Goal: Find specific page/section: Find specific page/section

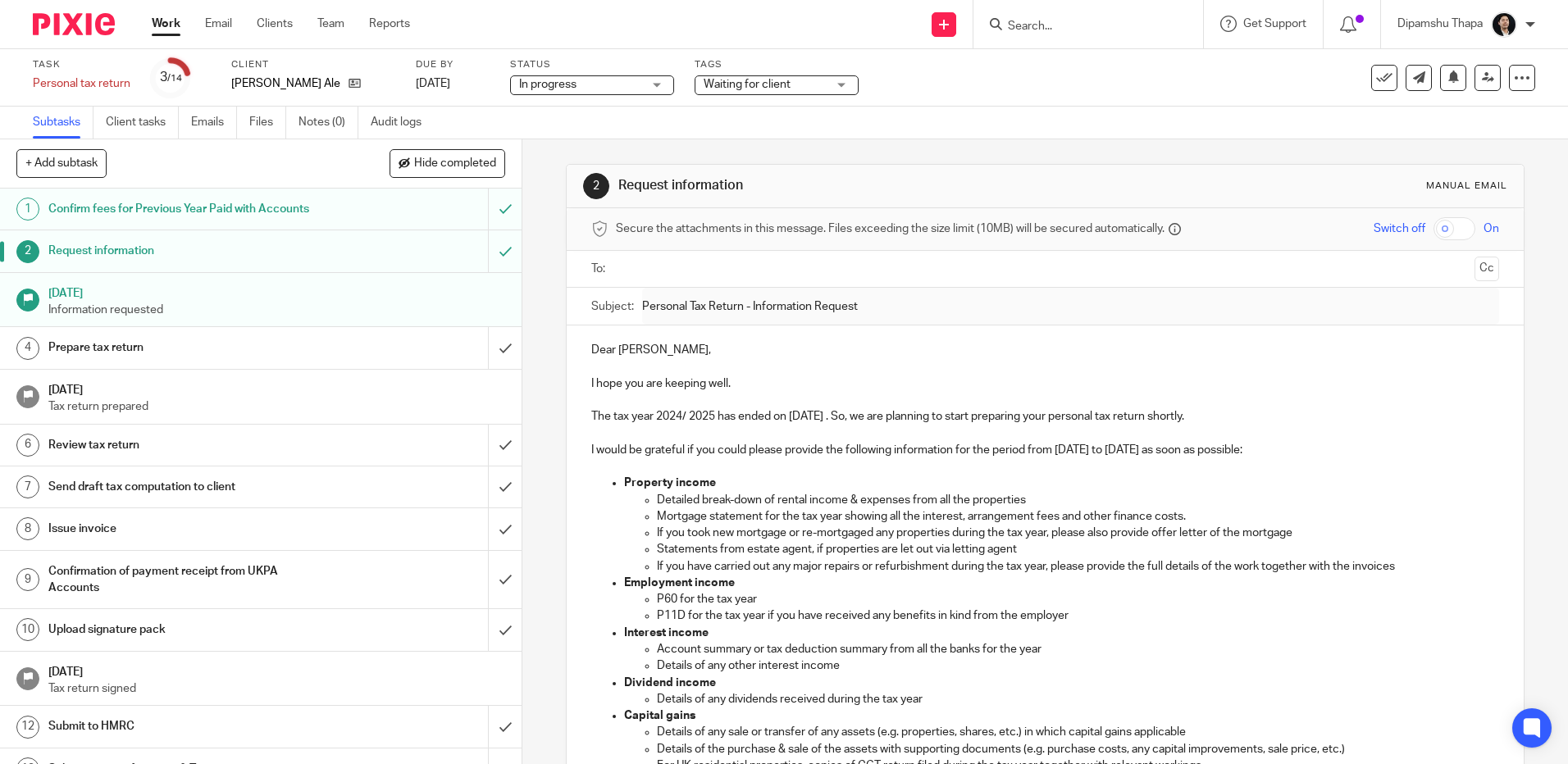
click at [1055, 16] on form at bounding box center [1093, 24] width 175 height 20
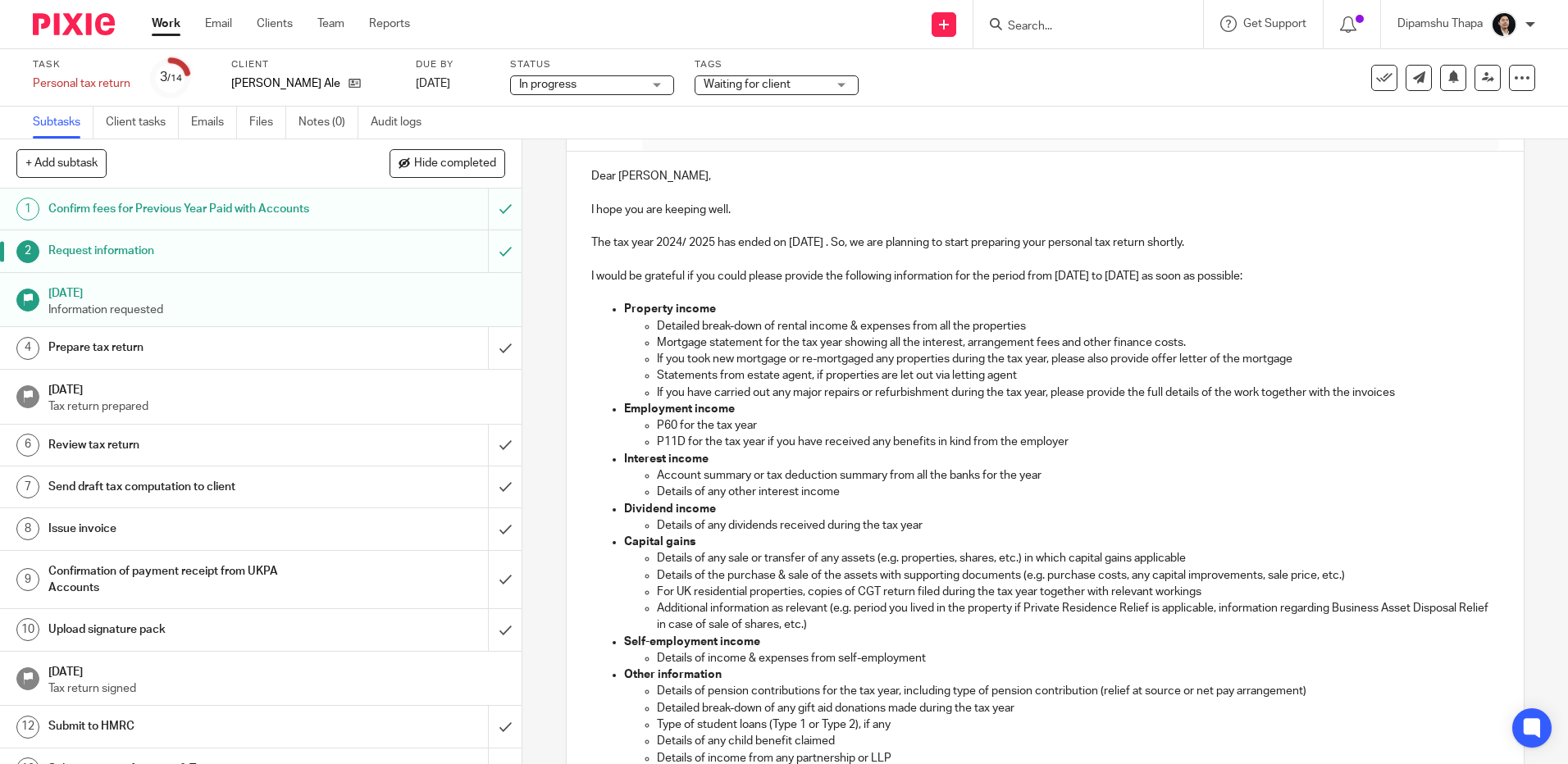
click at [1052, 30] on input "Search" at bounding box center [1079, 27] width 147 height 15
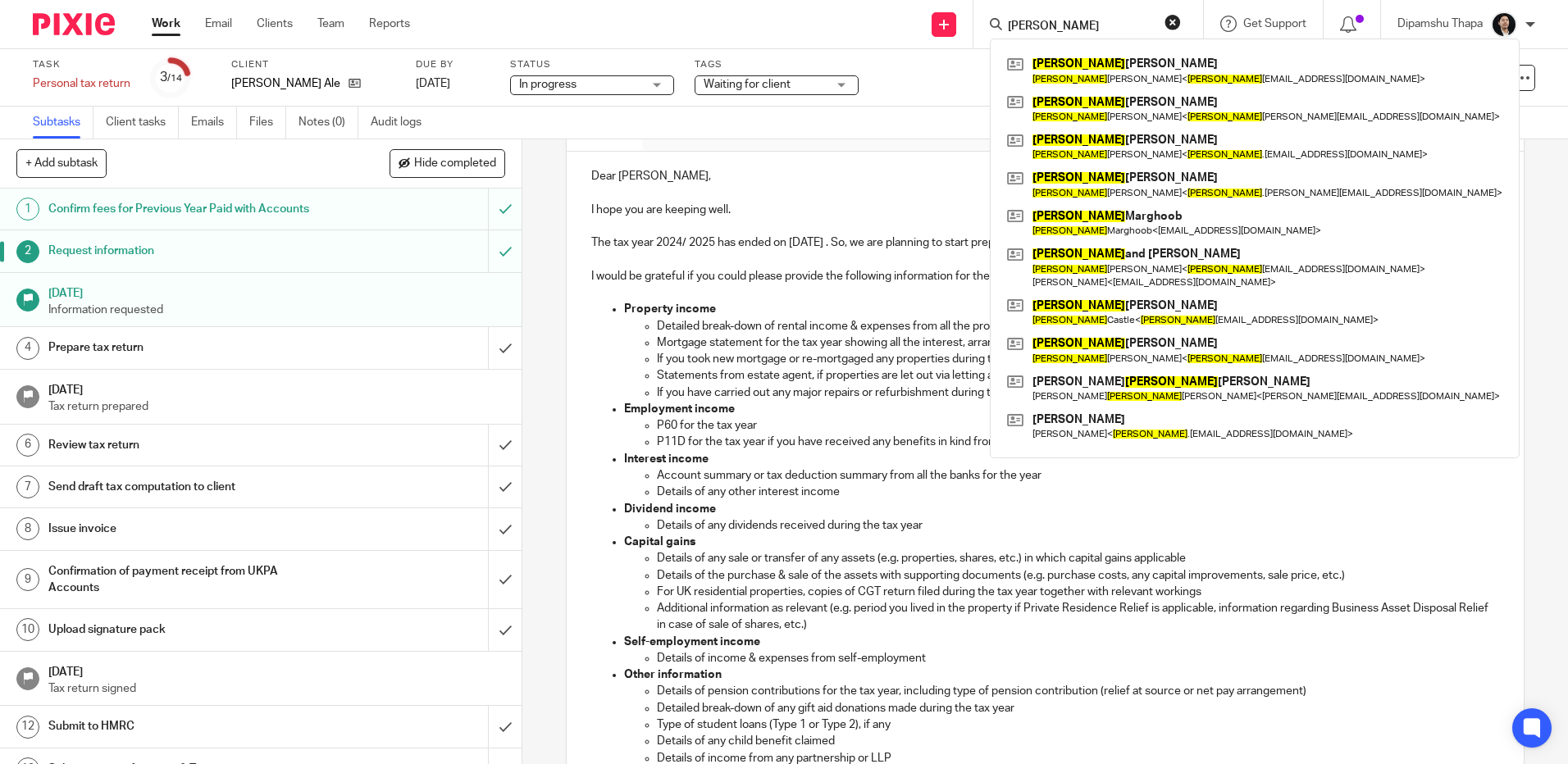
type input "[PERSON_NAME]"
click button "submit" at bounding box center [0, 0] width 0 height 0
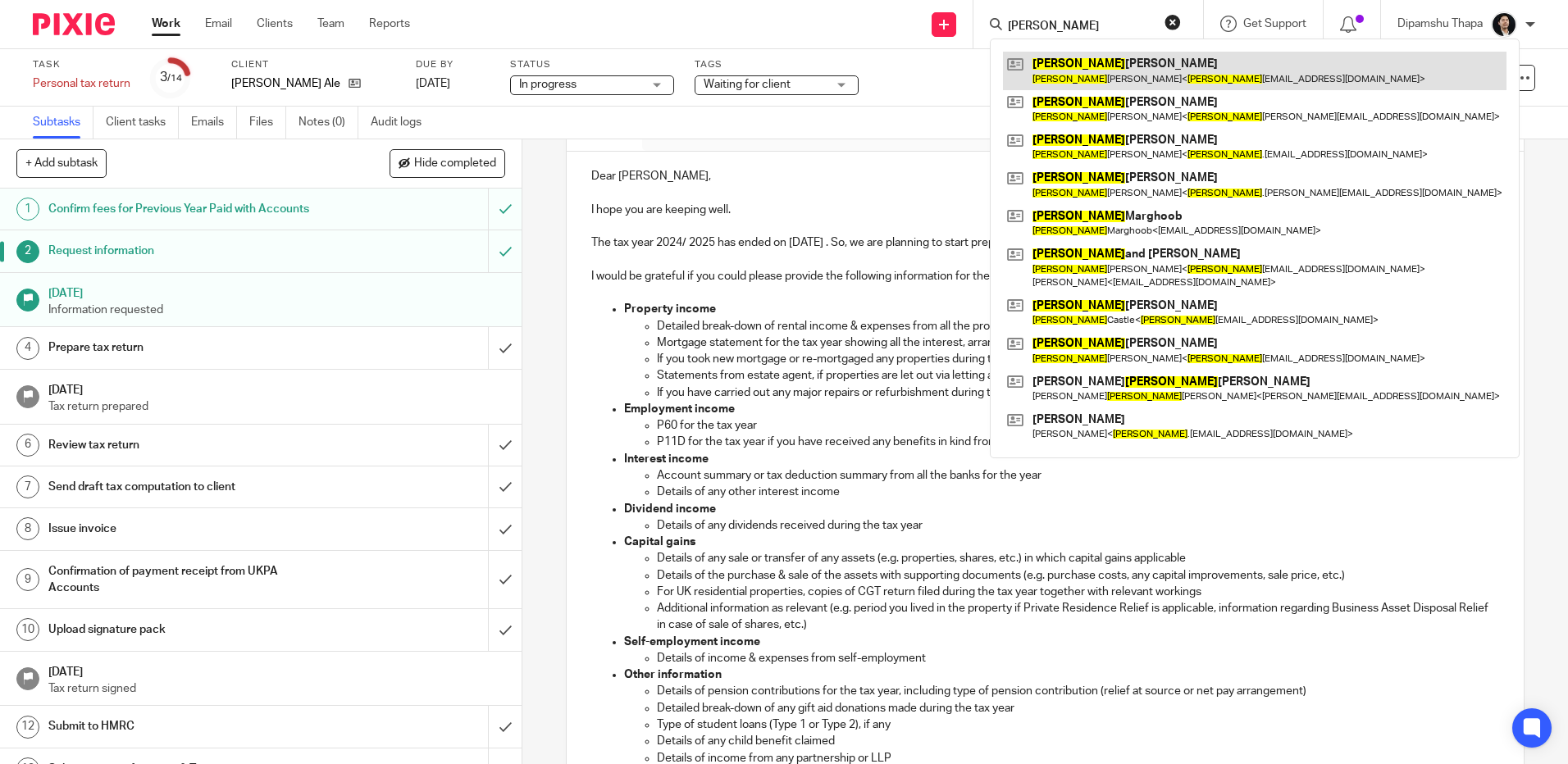
click at [1073, 75] on link at bounding box center [1254, 70] width 504 height 38
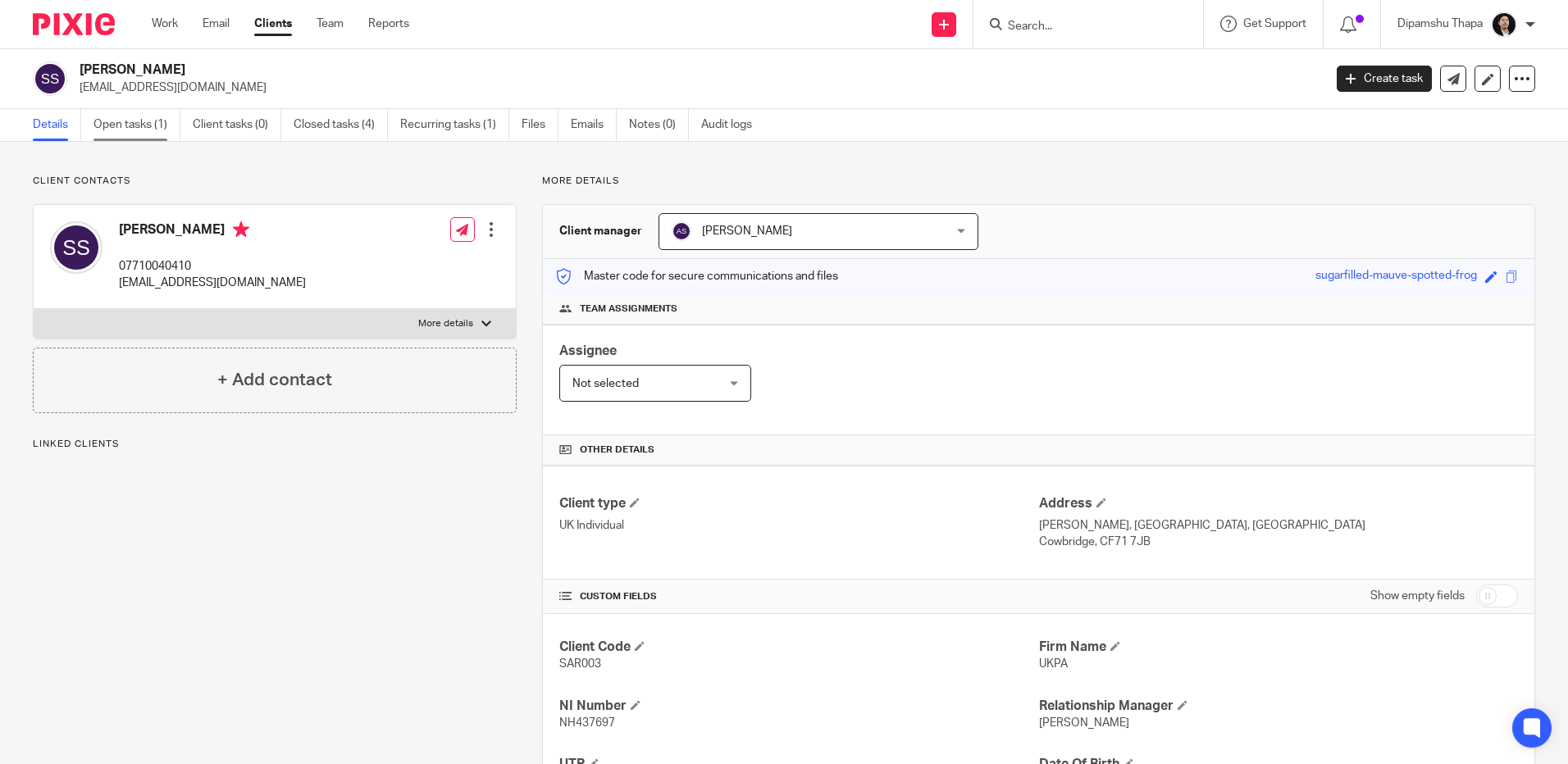
click at [143, 119] on link "Open tasks (1)" at bounding box center [137, 125] width 87 height 32
